Goal: Task Accomplishment & Management: Manage account settings

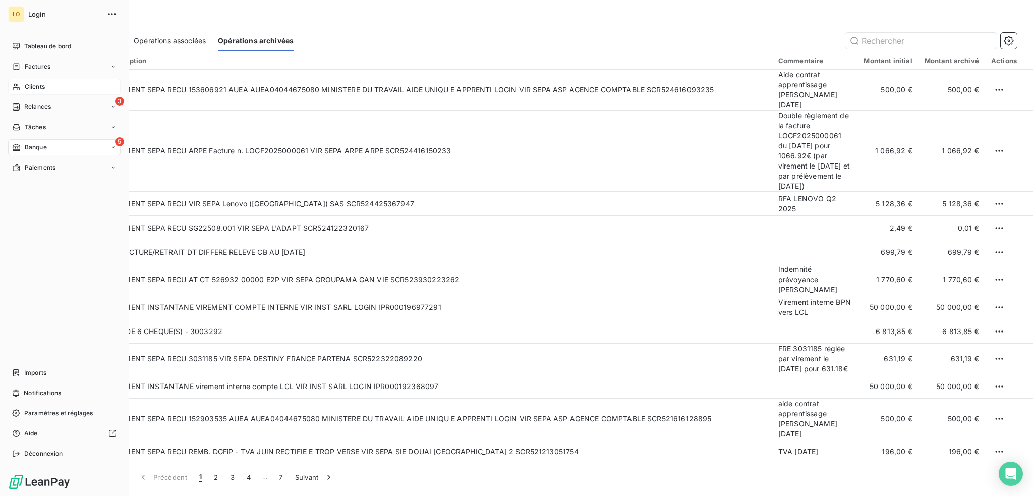
click at [52, 88] on div "Clients" at bounding box center [64, 87] width 112 height 16
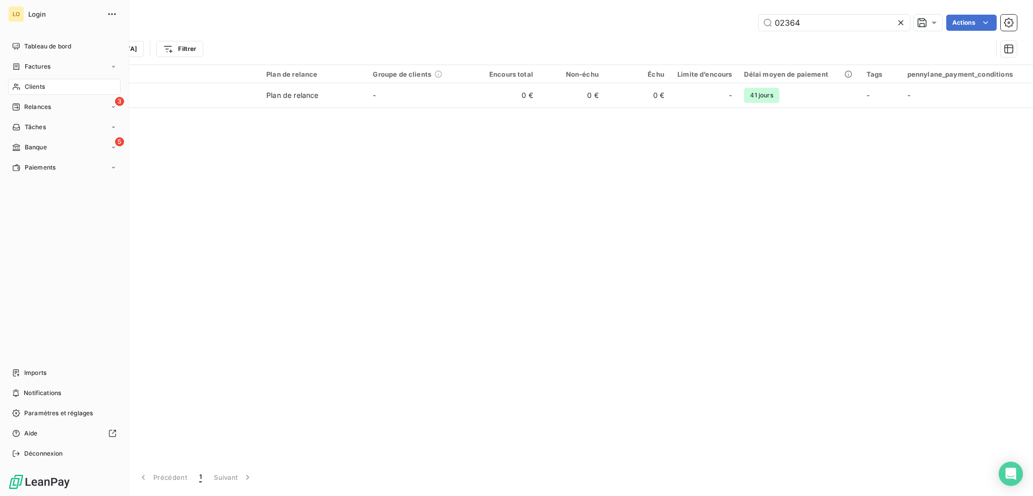
type input "02364"
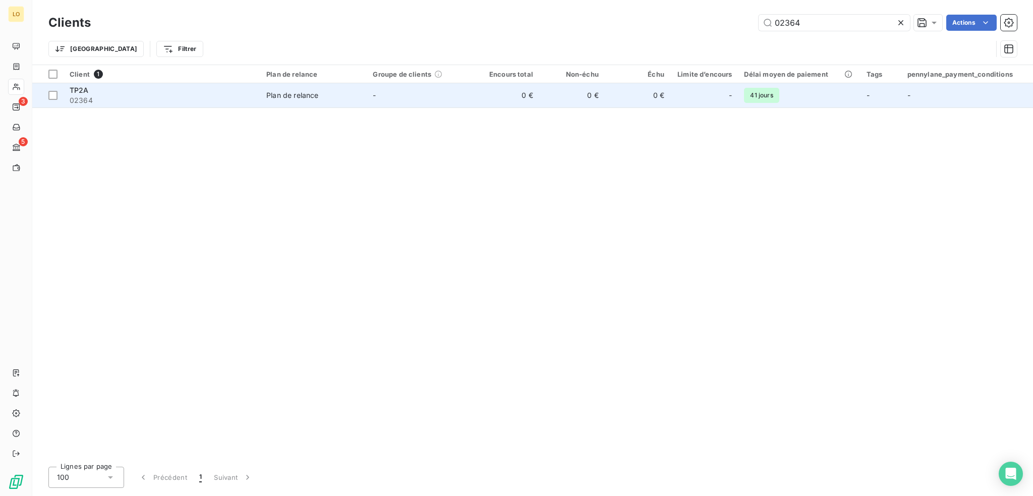
click at [204, 96] on span "02364" at bounding box center [162, 100] width 185 height 10
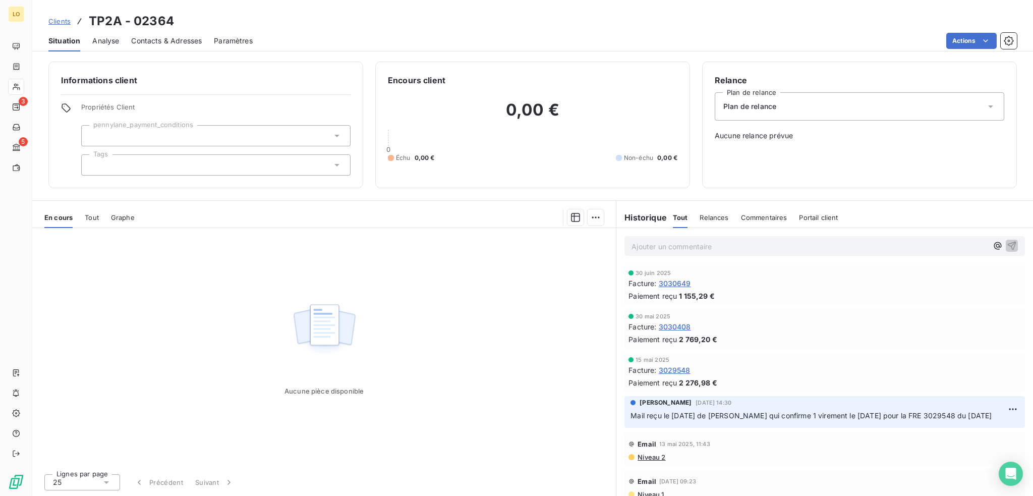
click at [189, 39] on span "Contacts & Adresses" at bounding box center [166, 41] width 71 height 10
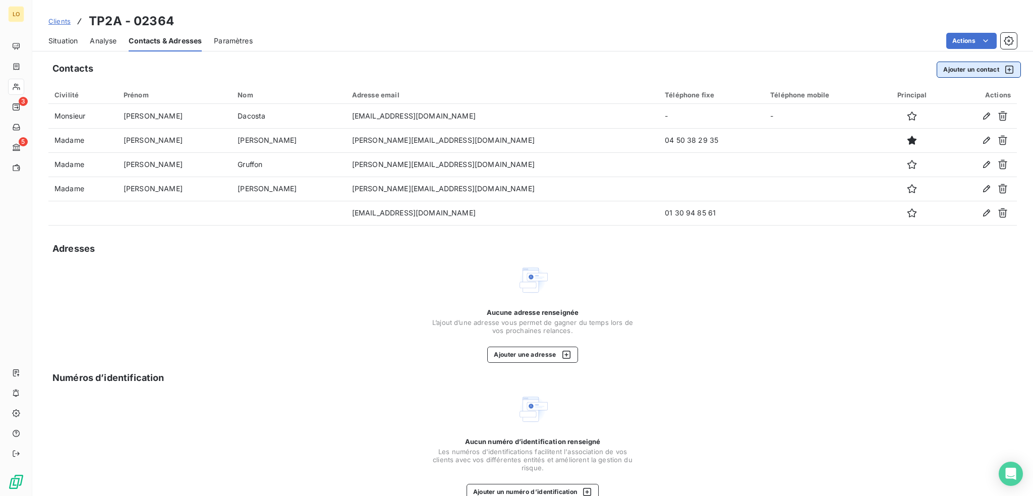
click at [950, 68] on button "Ajouter un contact" at bounding box center [979, 70] width 84 height 16
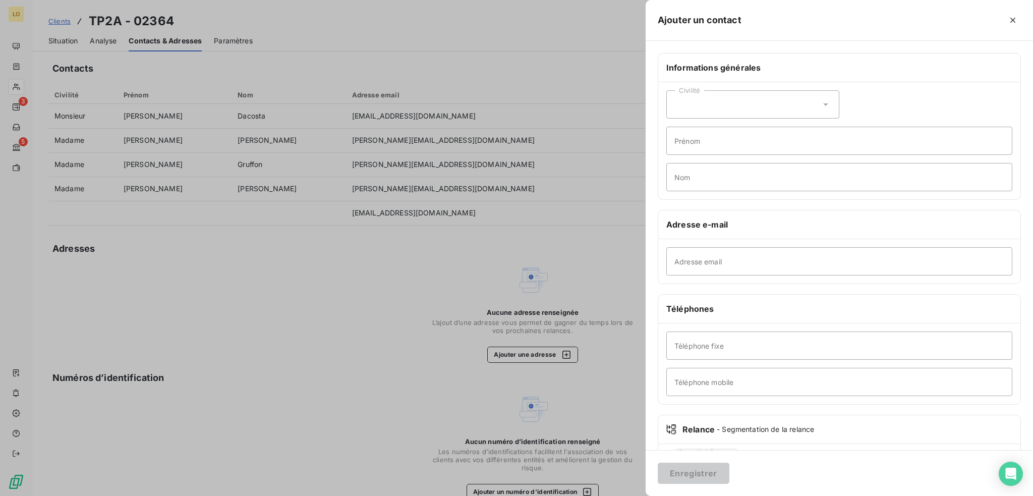
click at [824, 104] on icon at bounding box center [826, 104] width 10 height 10
click at [674, 129] on input "radio" at bounding box center [677, 130] width 10 height 10
click at [698, 142] on input "Prénom" at bounding box center [839, 141] width 346 height 28
type input "Edwige"
click at [678, 176] on input "Nom" at bounding box center [839, 177] width 346 height 28
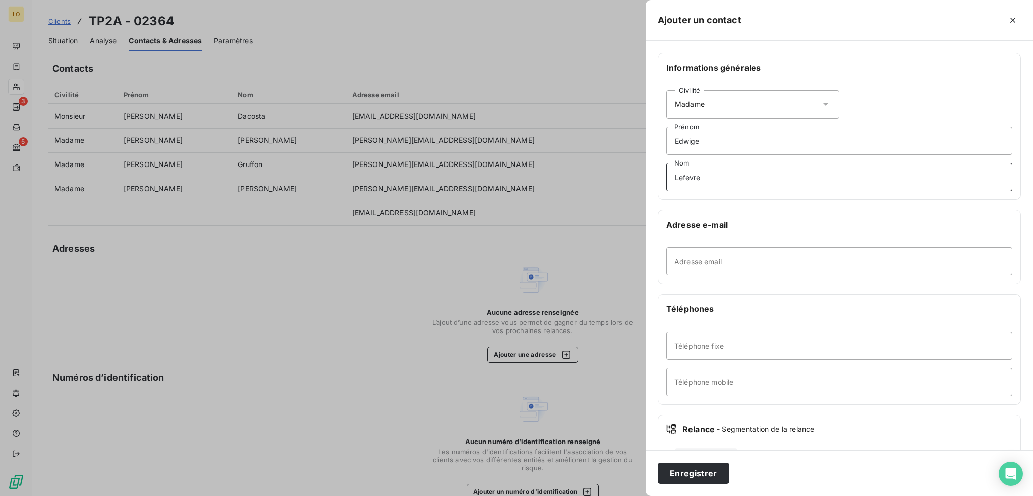
type input "Lefevre"
click at [728, 259] on input "Adresse email" at bounding box center [839, 261] width 346 height 28
paste input "[EMAIL_ADDRESS][DOMAIN_NAME]"
type input "[EMAIL_ADDRESS][DOMAIN_NAME]"
click at [706, 480] on button "Enregistrer" at bounding box center [694, 473] width 72 height 21
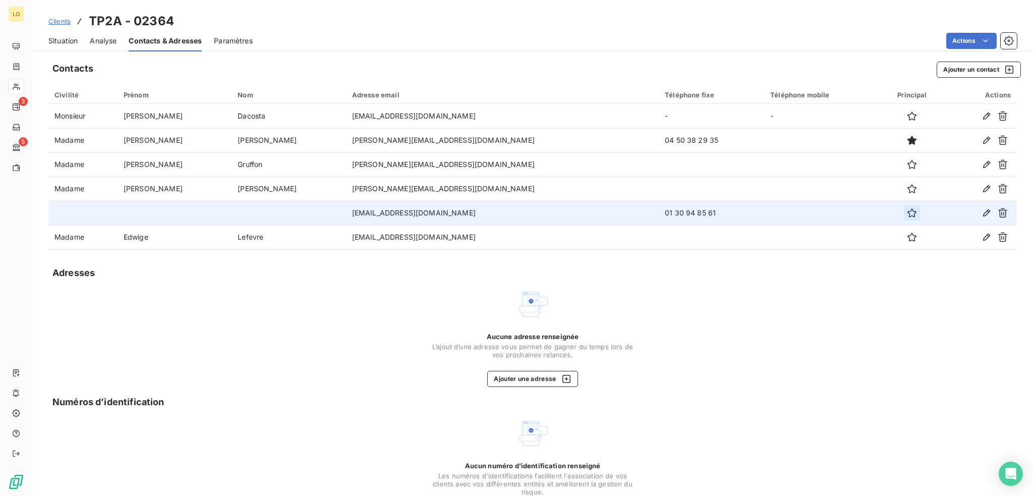
click at [907, 211] on icon "button" at bounding box center [912, 213] width 10 height 10
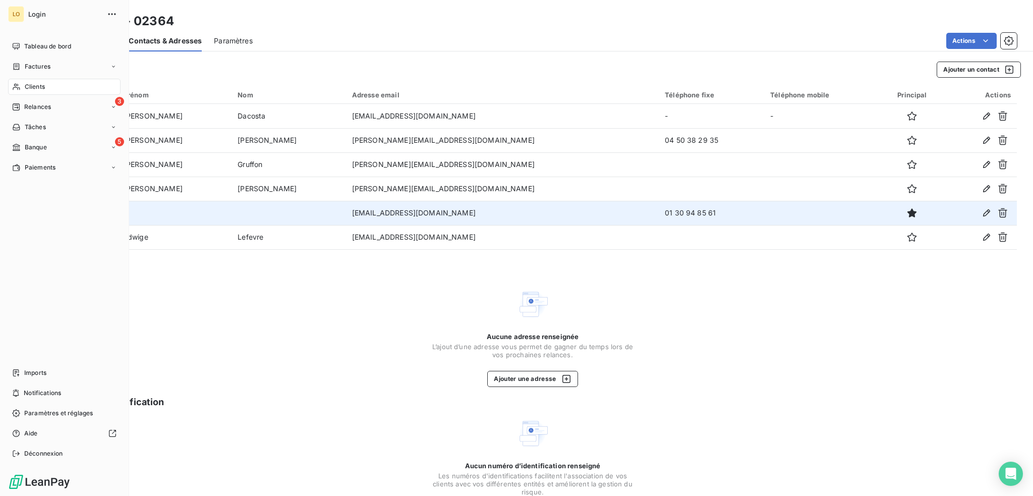
click at [44, 86] on span "Clients" at bounding box center [35, 86] width 20 height 9
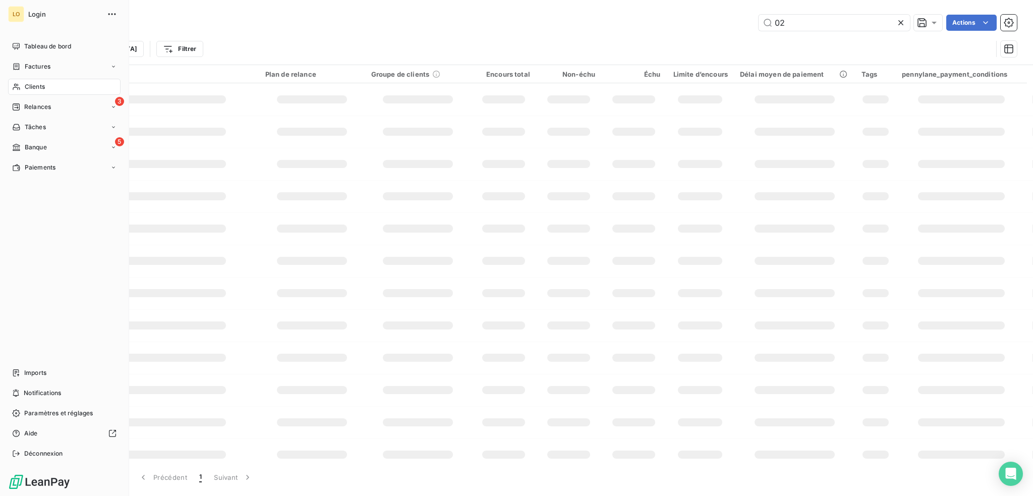
type input "0"
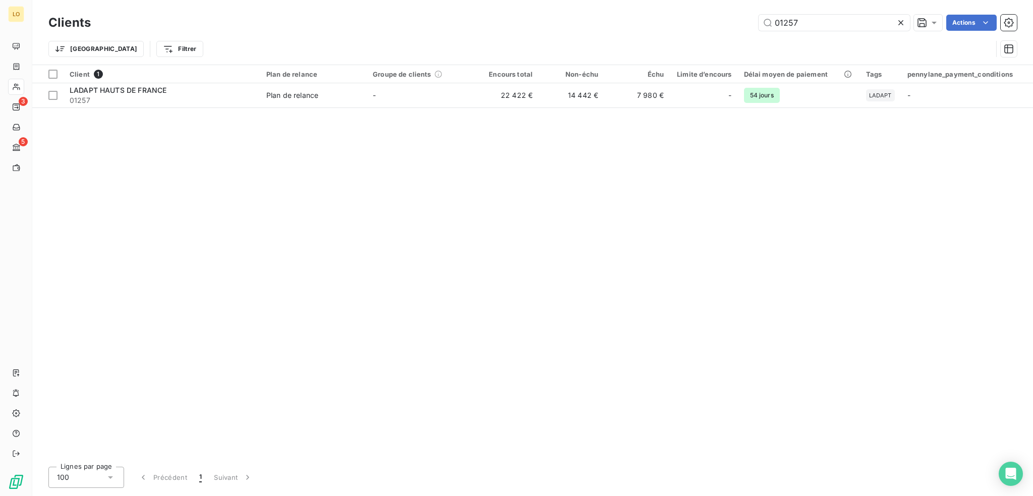
type input "01257"
click at [192, 84] on td "LADAPT HAUTS DE FRANCE 01257" at bounding box center [162, 95] width 197 height 24
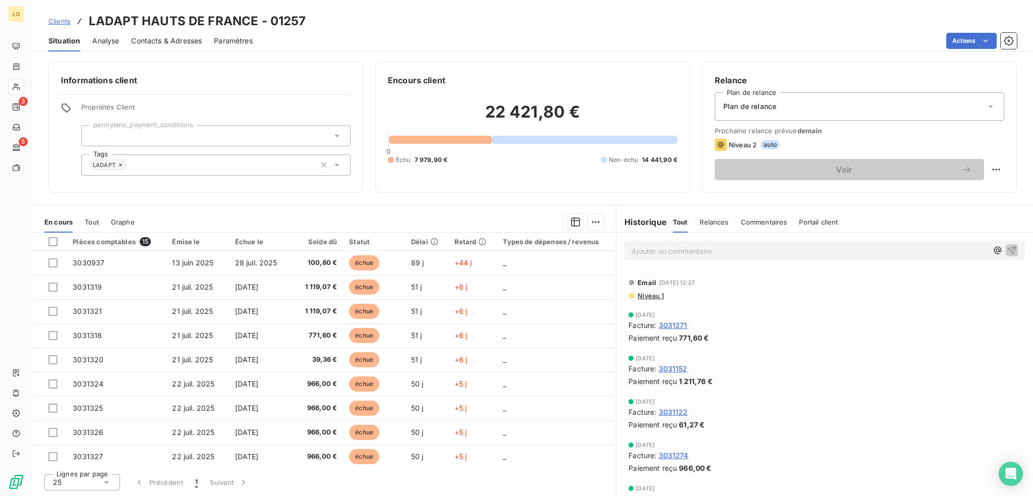
click at [674, 248] on p "Ajouter un commentaire ﻿" at bounding box center [810, 251] width 356 height 13
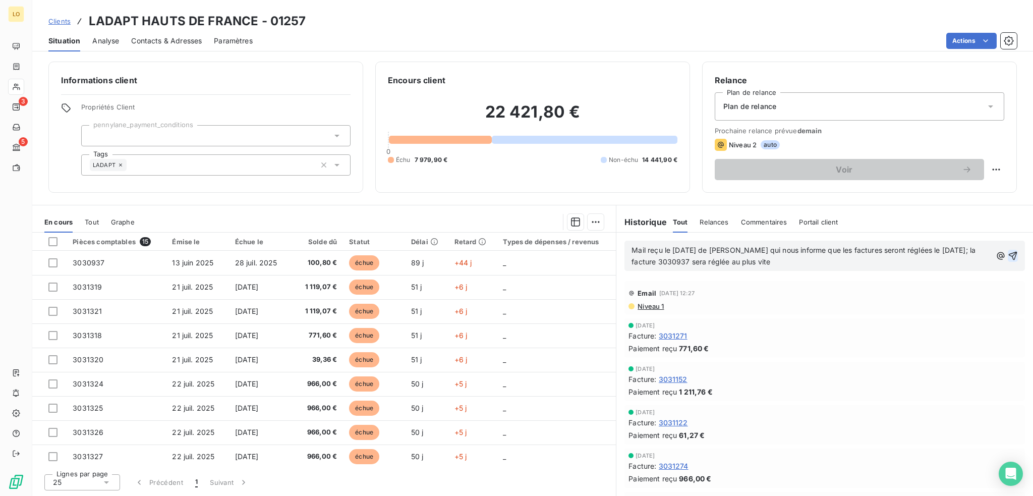
click at [1008, 252] on icon "button" at bounding box center [1013, 256] width 10 height 10
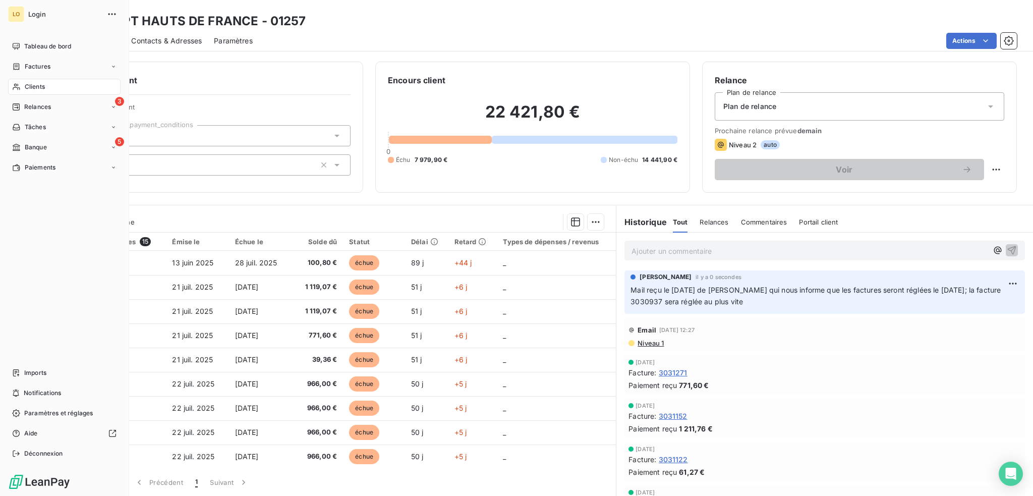
click at [40, 87] on span "Clients" at bounding box center [35, 86] width 20 height 9
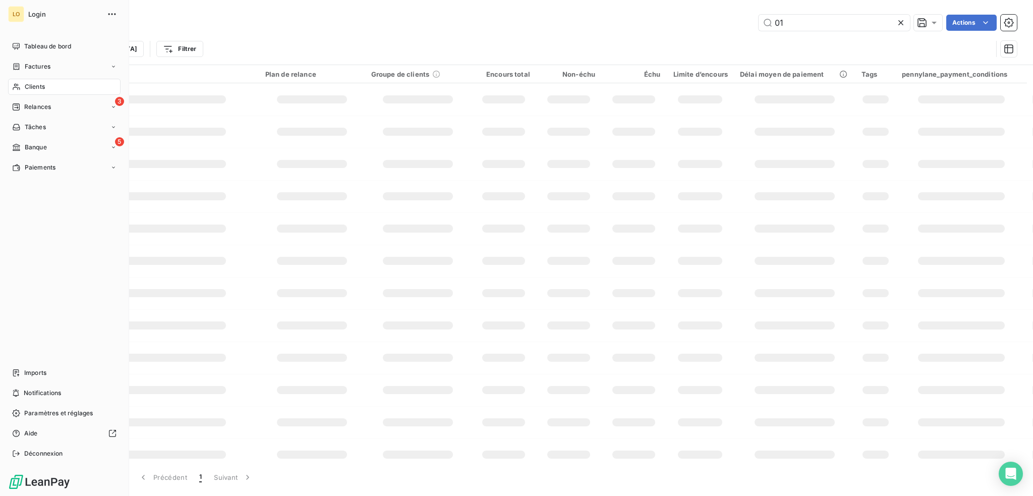
type input "0"
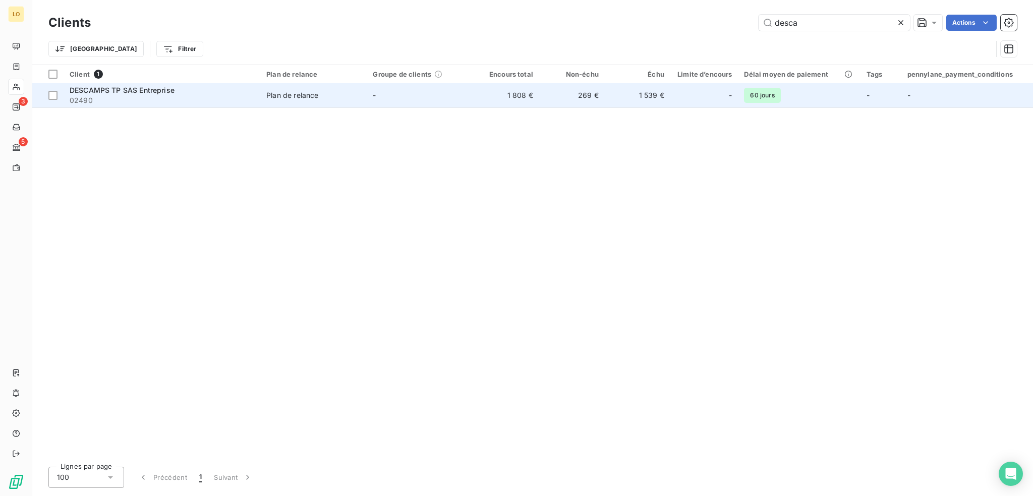
type input "desca"
click at [196, 99] on span "02490" at bounding box center [162, 100] width 185 height 10
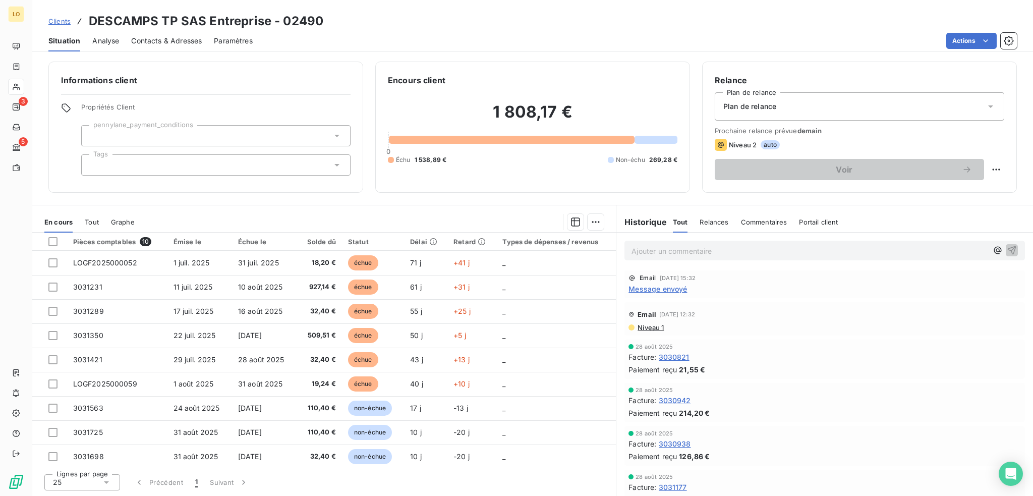
click at [666, 253] on p "Ajouter un commentaire ﻿" at bounding box center [810, 251] width 356 height 13
click at [1007, 255] on icon "button" at bounding box center [1012, 250] width 10 height 10
